Goal: Ask a question

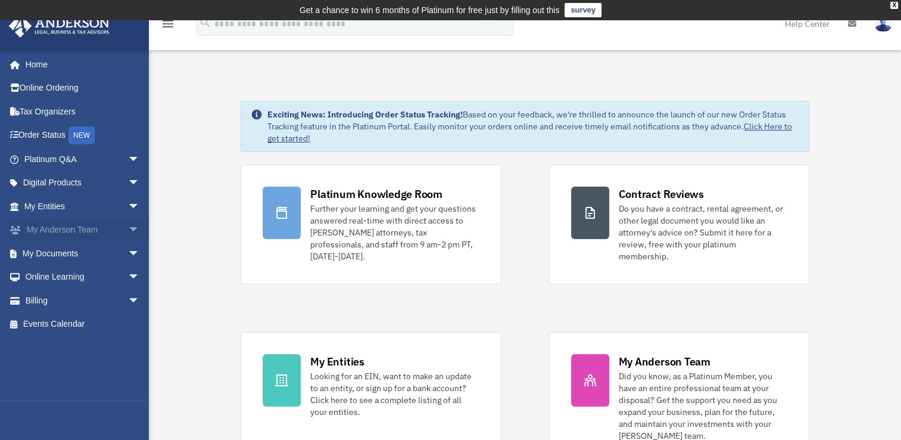
click at [128, 227] on span "arrow_drop_down" at bounding box center [140, 230] width 24 height 24
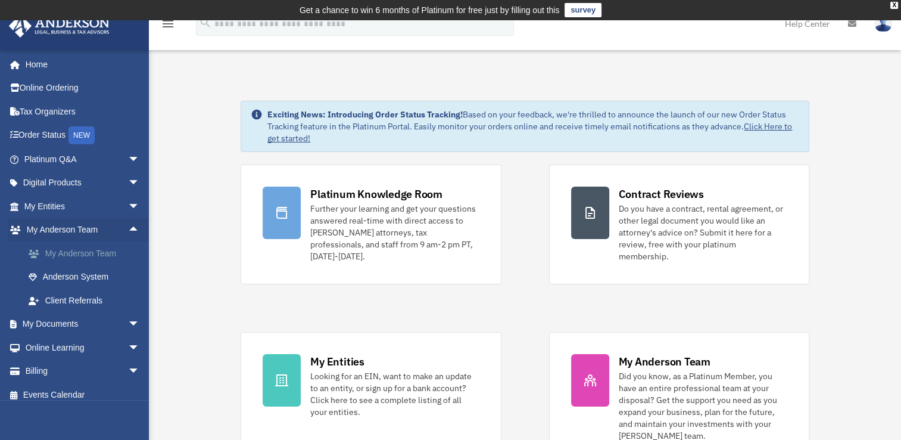
click at [107, 248] on link "My Anderson Team" at bounding box center [87, 253] width 141 height 24
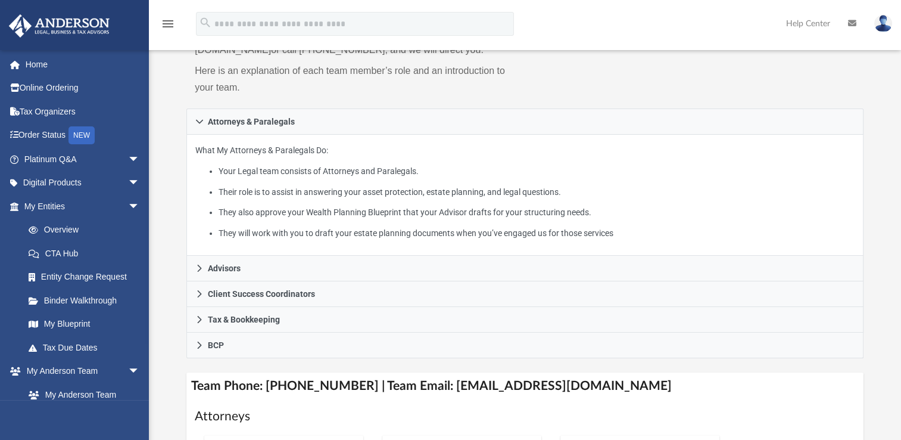
scroll to position [167, 0]
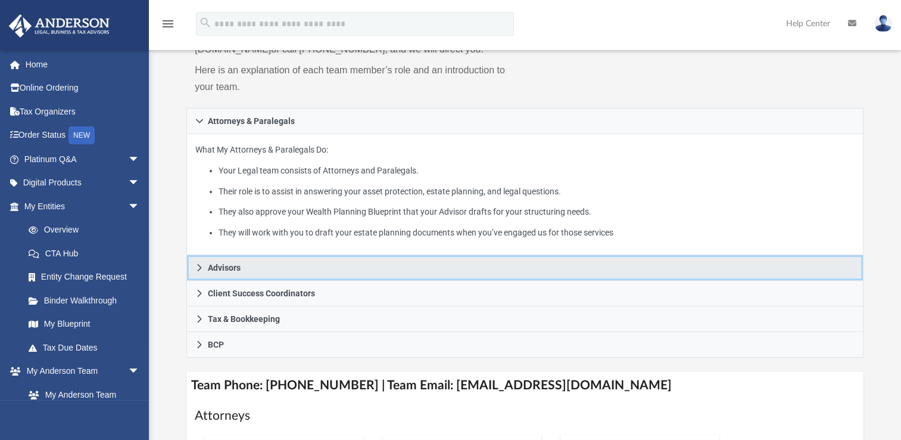
click at [198, 266] on icon at bounding box center [199, 267] width 8 height 8
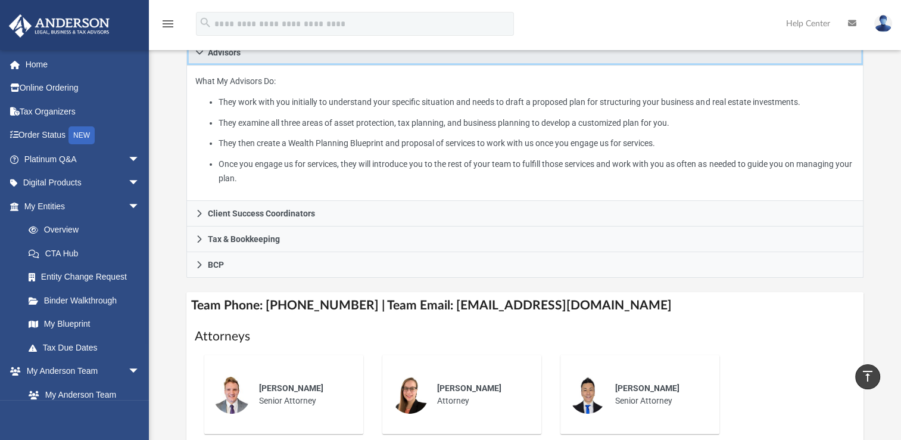
scroll to position [257, 0]
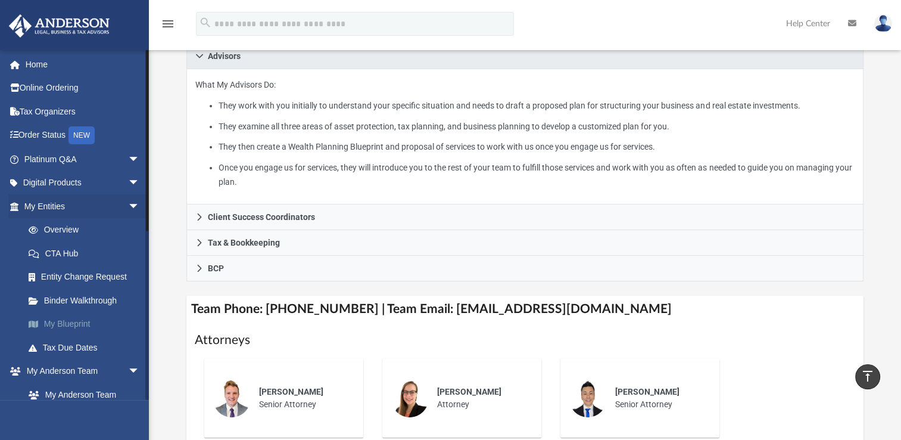
click at [67, 326] on link "My Blueprint" at bounding box center [87, 324] width 141 height 24
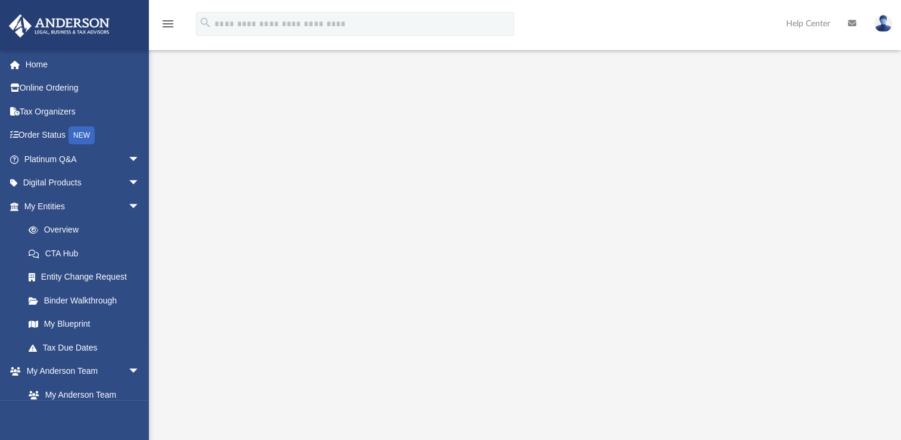
scroll to position [111, 0]
click at [128, 367] on span "arrow_drop_down" at bounding box center [140, 371] width 24 height 24
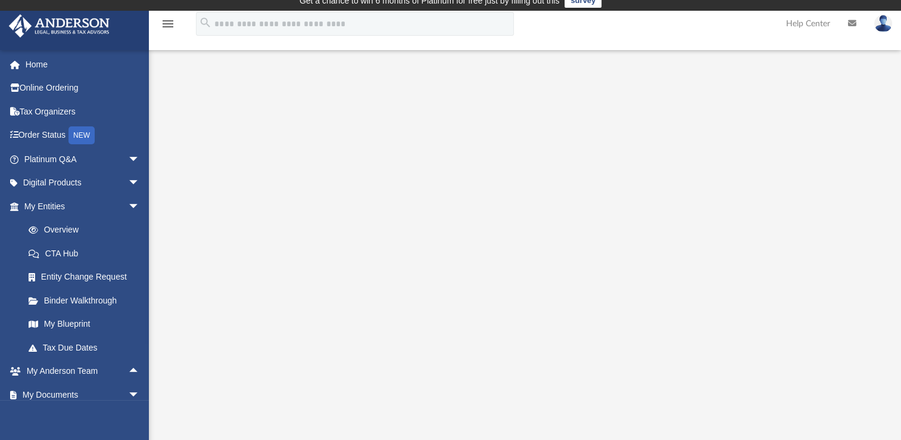
scroll to position [0, 0]
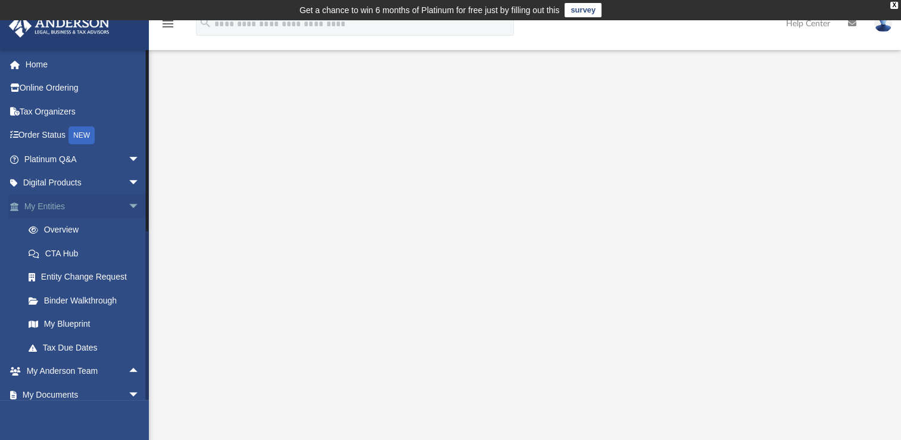
click at [128, 201] on span "arrow_drop_down" at bounding box center [140, 206] width 24 height 24
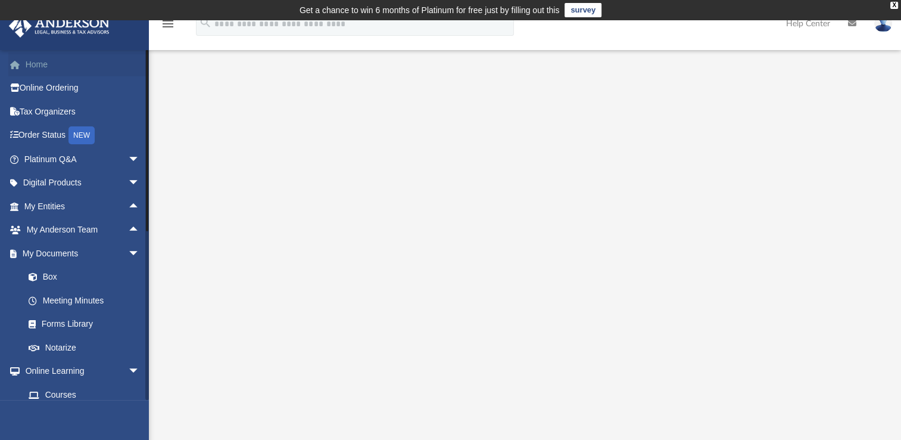
click at [43, 59] on link "Home" at bounding box center [83, 64] width 150 height 24
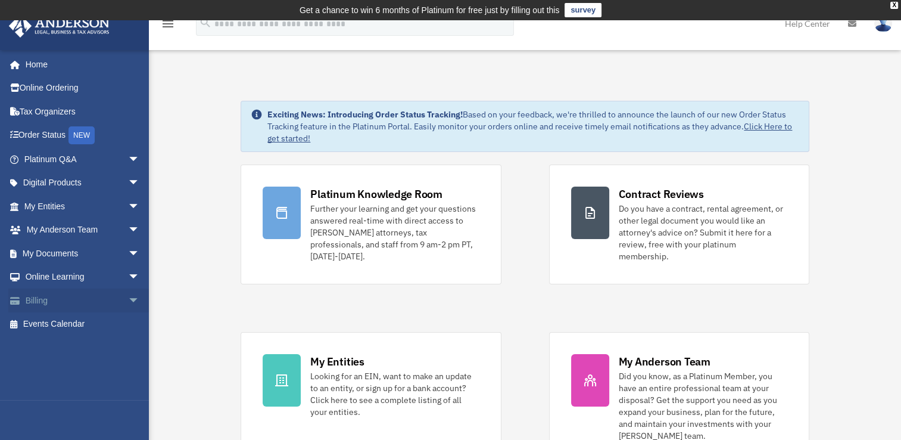
click at [128, 296] on span "arrow_drop_down" at bounding box center [140, 300] width 24 height 24
click at [80, 323] on link "$ Open Invoices" at bounding box center [87, 324] width 141 height 24
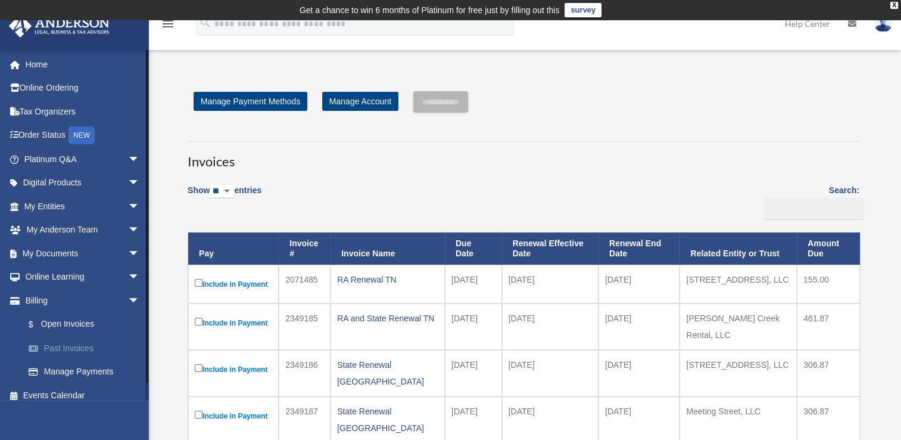
click at [74, 349] on link "Past Invoices" at bounding box center [87, 348] width 141 height 24
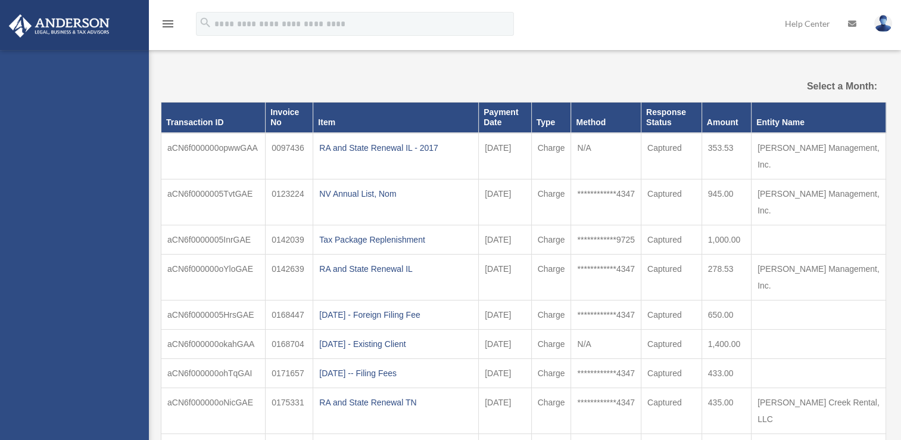
select select
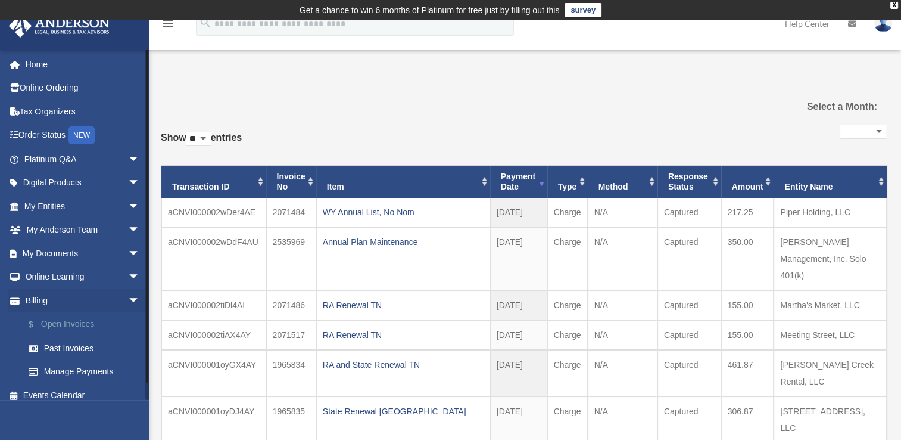
click at [81, 323] on link "$ Open Invoices" at bounding box center [87, 324] width 141 height 24
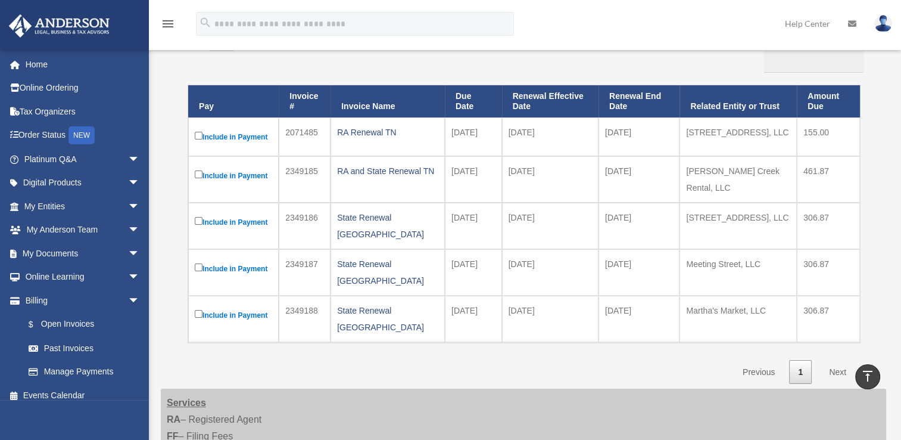
scroll to position [145, 0]
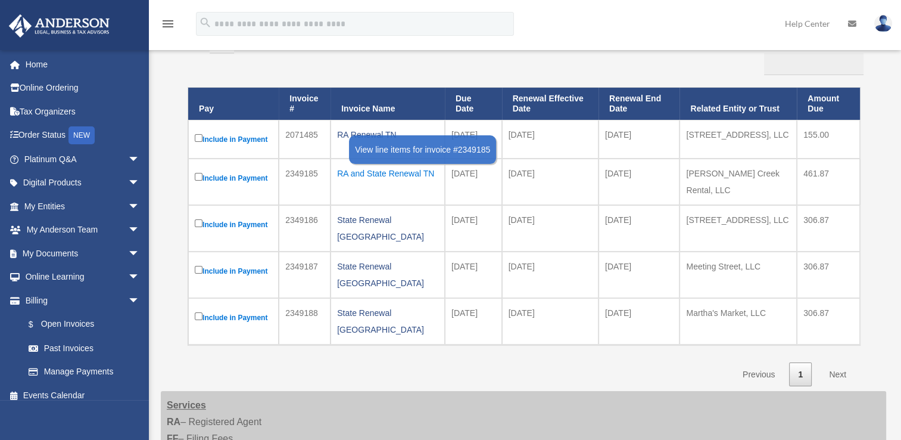
click at [372, 174] on div "RA and State Renewal TN" at bounding box center [387, 173] width 101 height 17
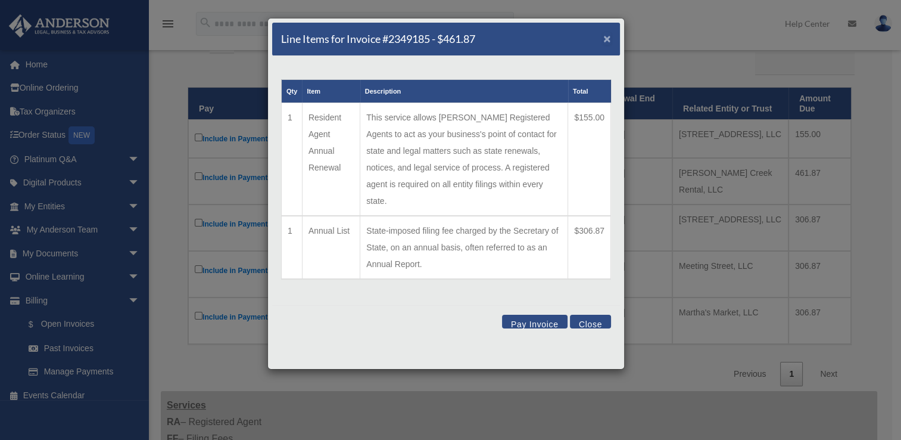
click at [606, 39] on span "×" at bounding box center [608, 39] width 8 height 14
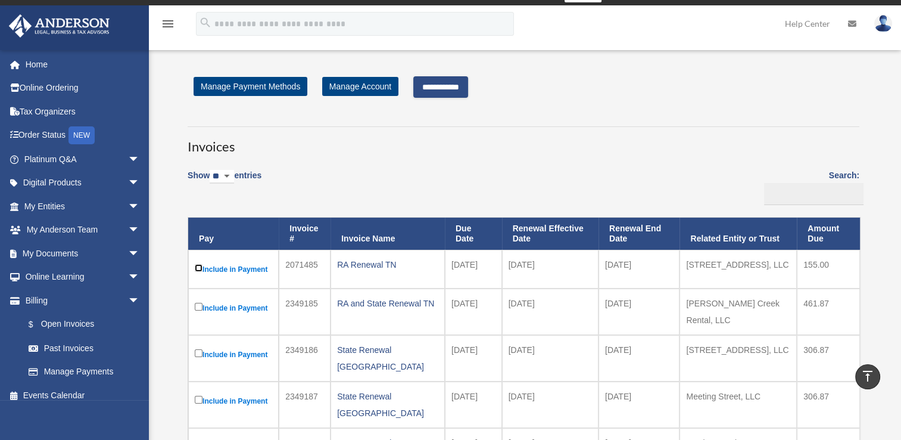
scroll to position [0, 0]
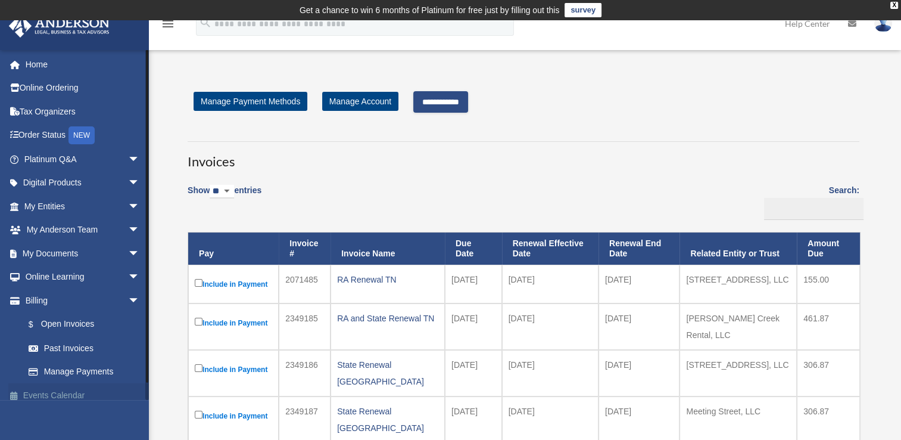
click at [62, 394] on link "Events Calendar" at bounding box center [83, 395] width 150 height 24
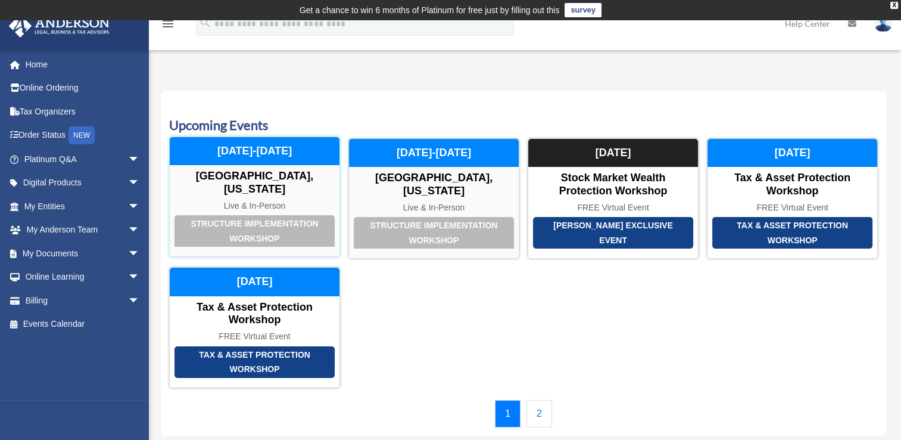
click at [257, 213] on div "Structure Implementation Workshop [GEOGRAPHIC_DATA], [US_STATE] Live & In-Perso…" at bounding box center [254, 196] width 171 height 120
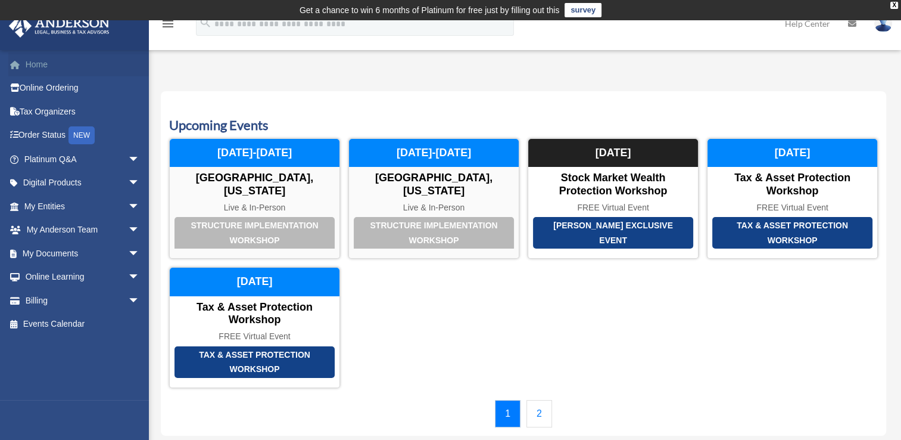
click at [41, 64] on link "Home" at bounding box center [83, 64] width 150 height 24
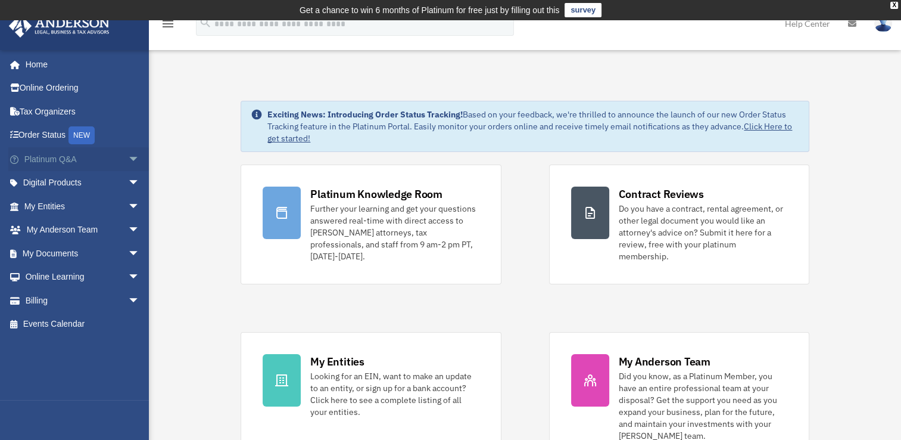
click at [128, 158] on span "arrow_drop_down" at bounding box center [140, 159] width 24 height 24
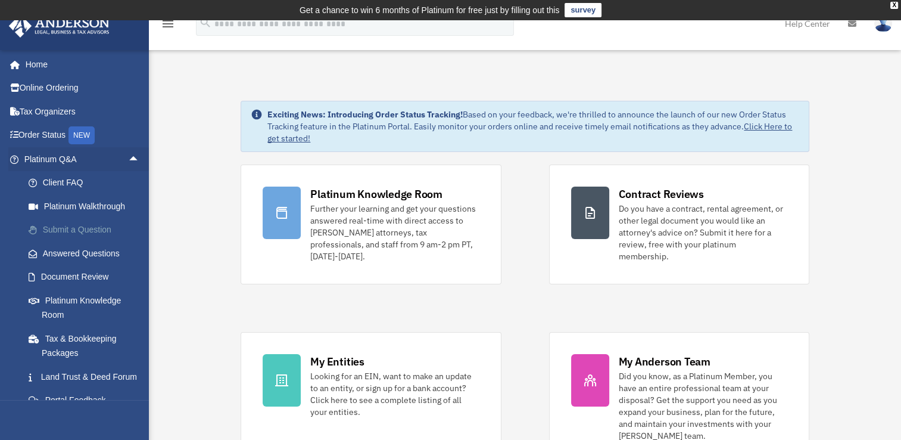
click at [93, 226] on link "Submit a Question" at bounding box center [87, 230] width 141 height 24
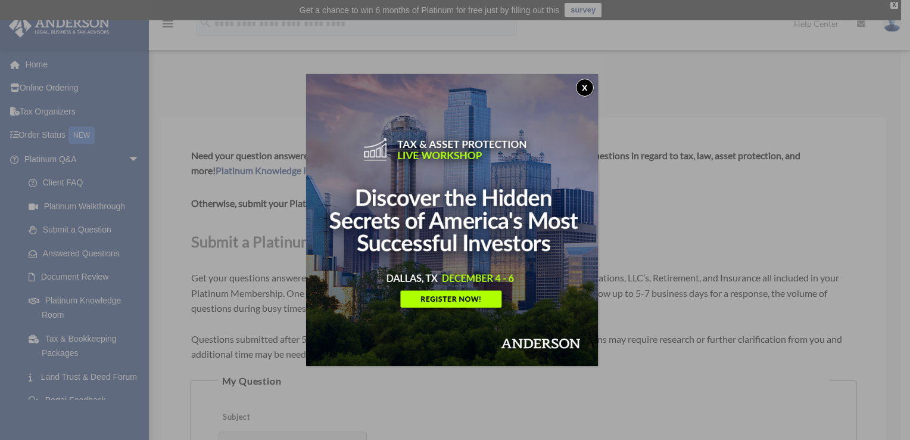
click at [591, 88] on button "x" at bounding box center [585, 88] width 18 height 18
click at [591, 88] on div "x" at bounding box center [455, 220] width 910 height 440
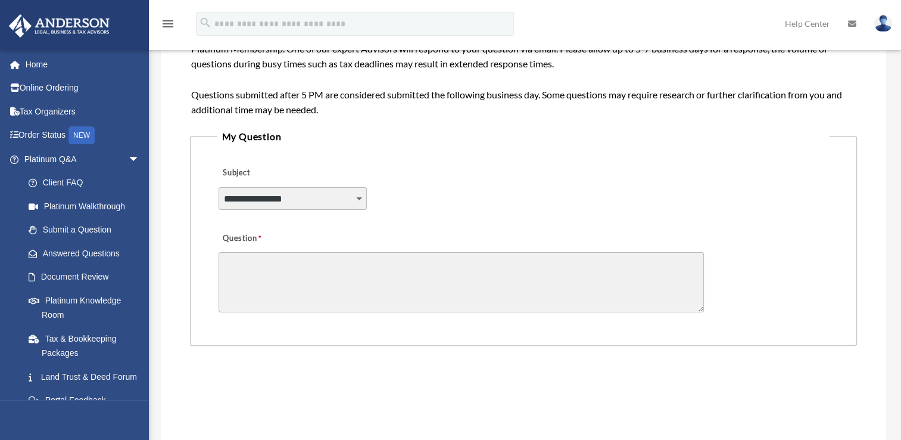
scroll to position [272, 0]
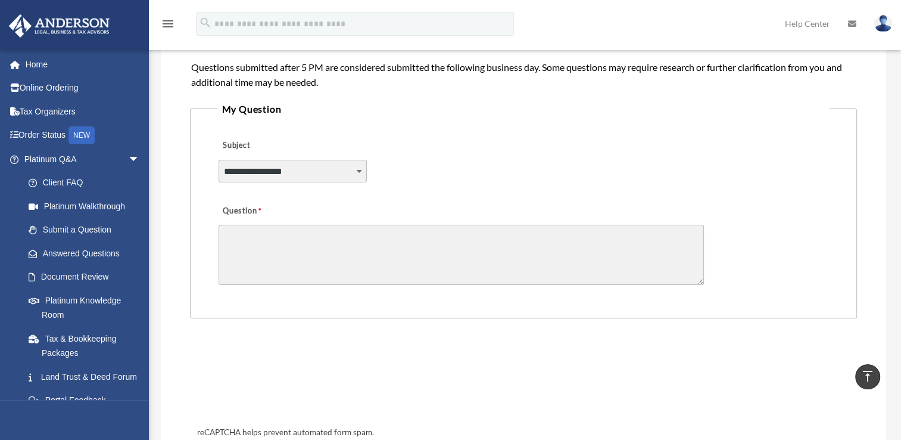
click at [361, 169] on select "**********" at bounding box center [293, 171] width 149 height 23
select select "******"
click at [219, 160] on select "**********" at bounding box center [293, 171] width 149 height 23
click at [343, 252] on textarea "Question" at bounding box center [462, 255] width 486 height 60
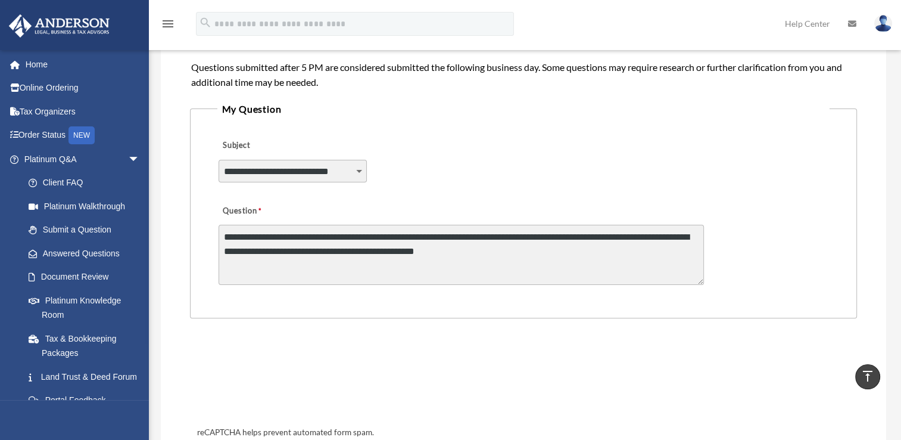
click at [535, 249] on textarea "**********" at bounding box center [462, 255] width 486 height 60
click at [578, 253] on textarea "**********" at bounding box center [462, 255] width 486 height 60
click at [463, 270] on textarea "**********" at bounding box center [462, 255] width 486 height 60
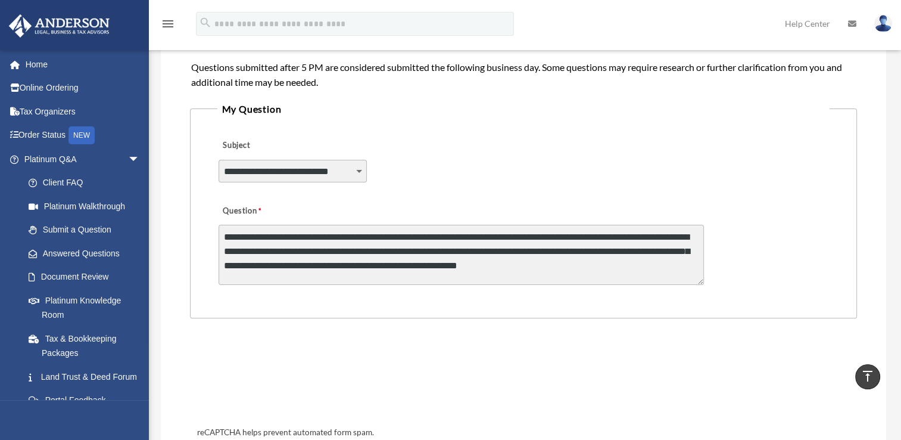
type textarea "**********"
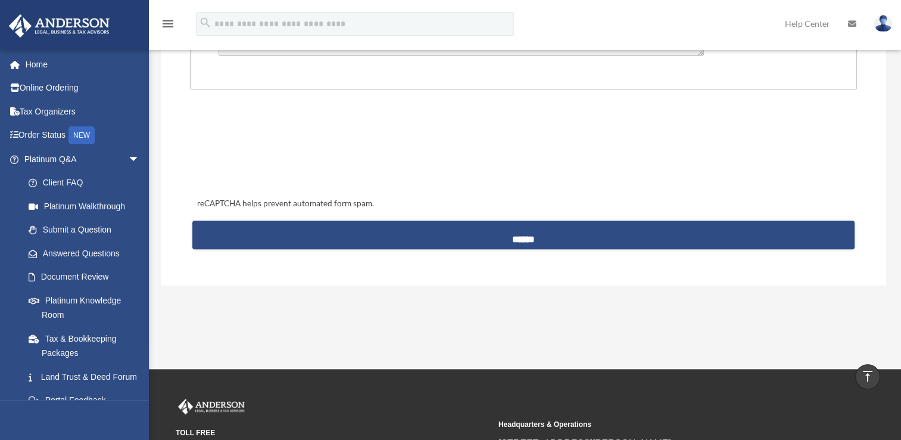
scroll to position [490, 0]
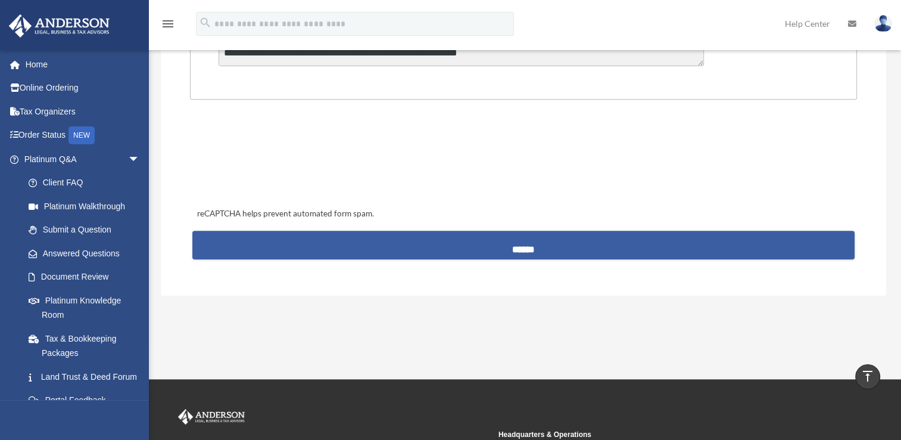
click at [555, 242] on input "******" at bounding box center [523, 245] width 663 height 29
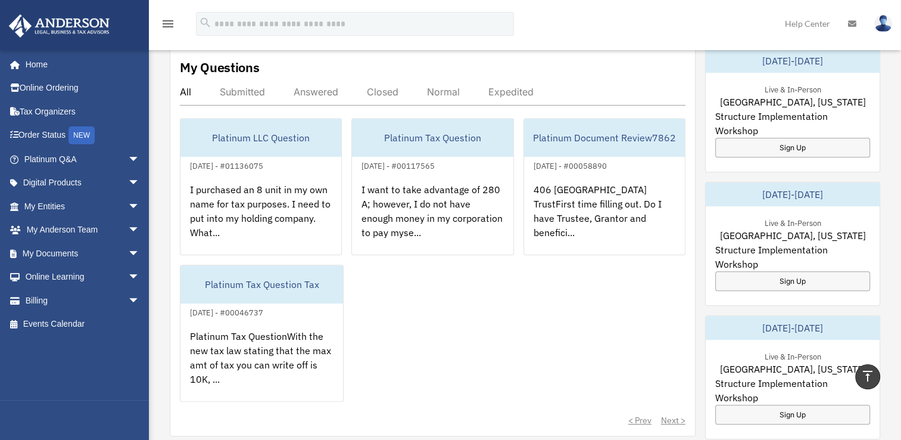
scroll to position [482, 0]
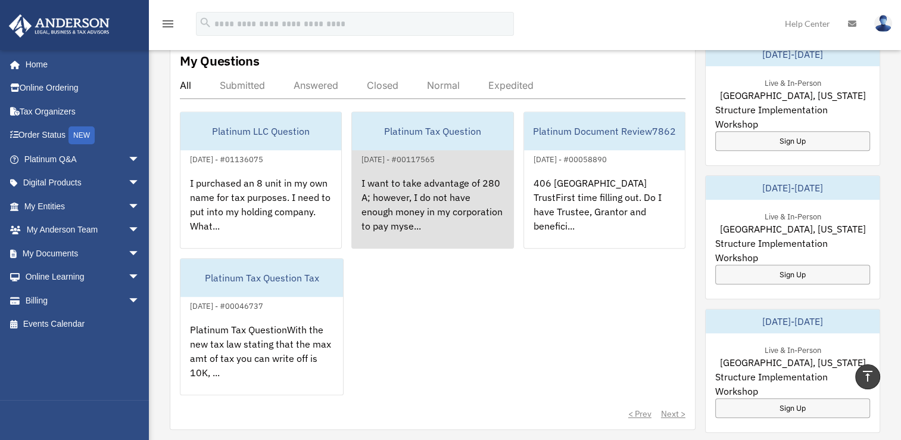
click at [444, 211] on div "I want to take advantage of 280 A; however, I do not have enough money in my co…" at bounding box center [432, 212] width 161 height 93
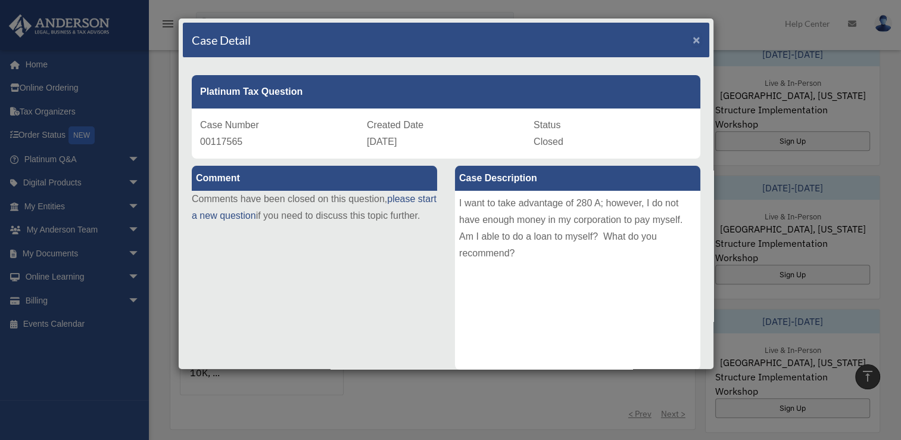
click at [693, 40] on span "×" at bounding box center [697, 40] width 8 height 14
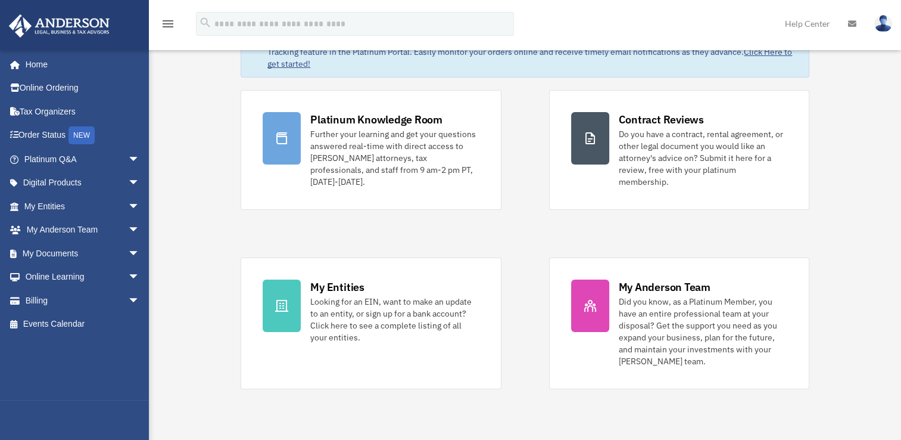
scroll to position [0, 0]
